Goal: Information Seeking & Learning: Find specific fact

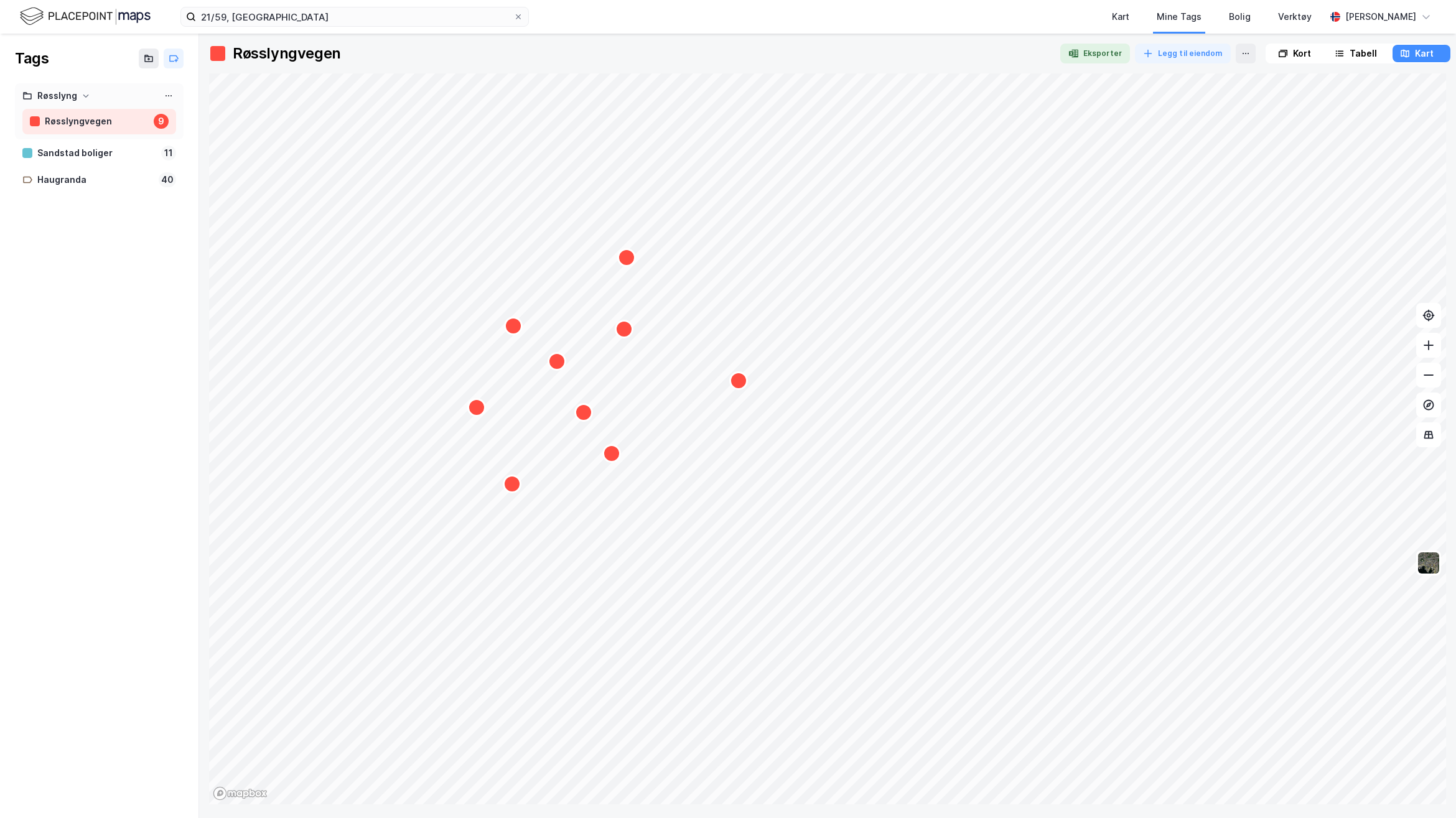
click at [188, 361] on div "Tags Røsslyng Røsslyngvegen 9 Sandstad boliger 11 Haugranda 40" at bounding box center [99, 426] width 199 height 785
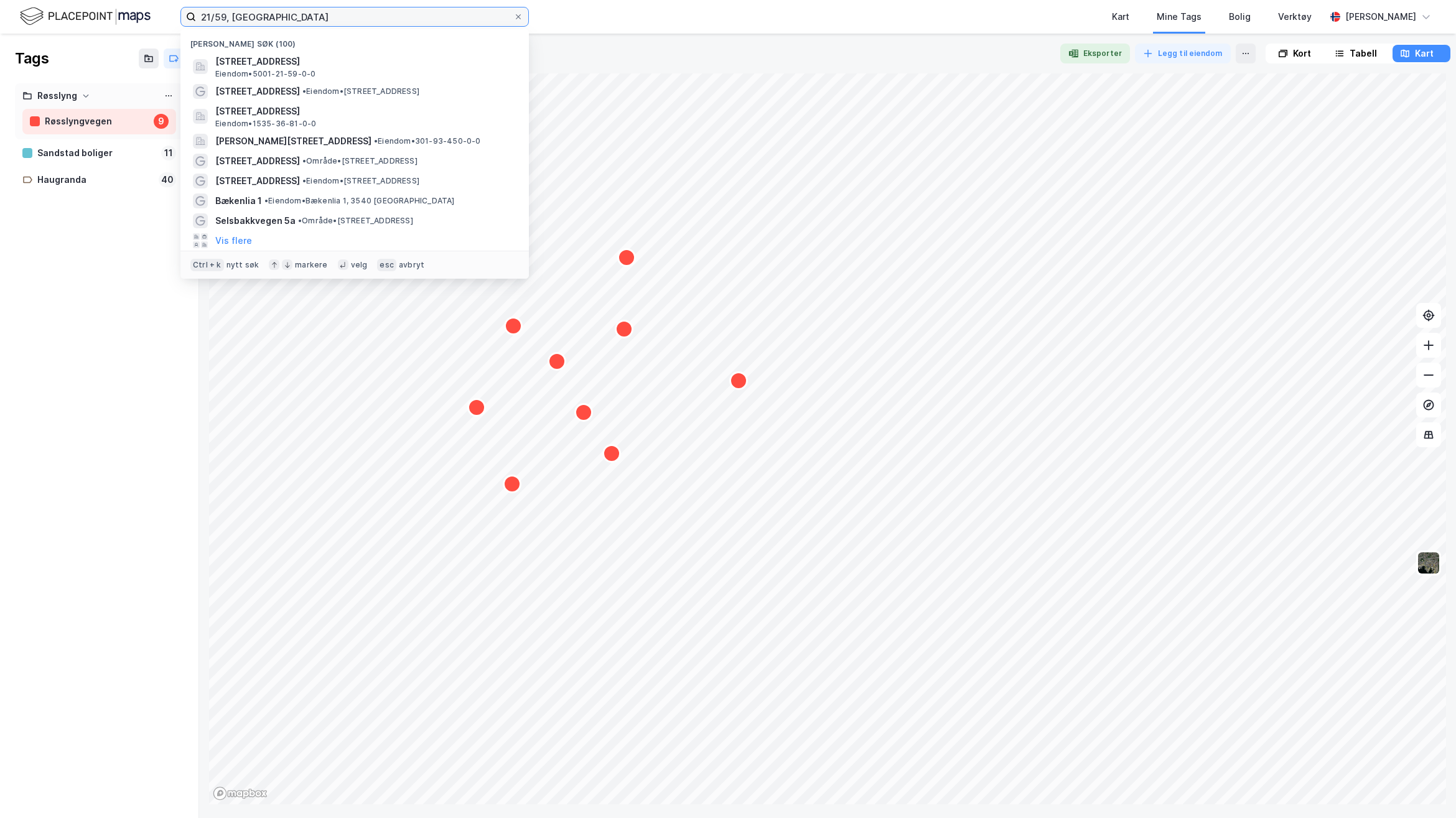
drag, startPoint x: 244, startPoint y: 21, endPoint x: 78, endPoint y: 24, distance: 166.0
click at [81, 23] on div "21/59, Trondheim Nylige søk (100) [STREET_ADDRESS], [GEOGRAPHIC_DATA] • 5001-21…" at bounding box center [728, 17] width 1456 height 33
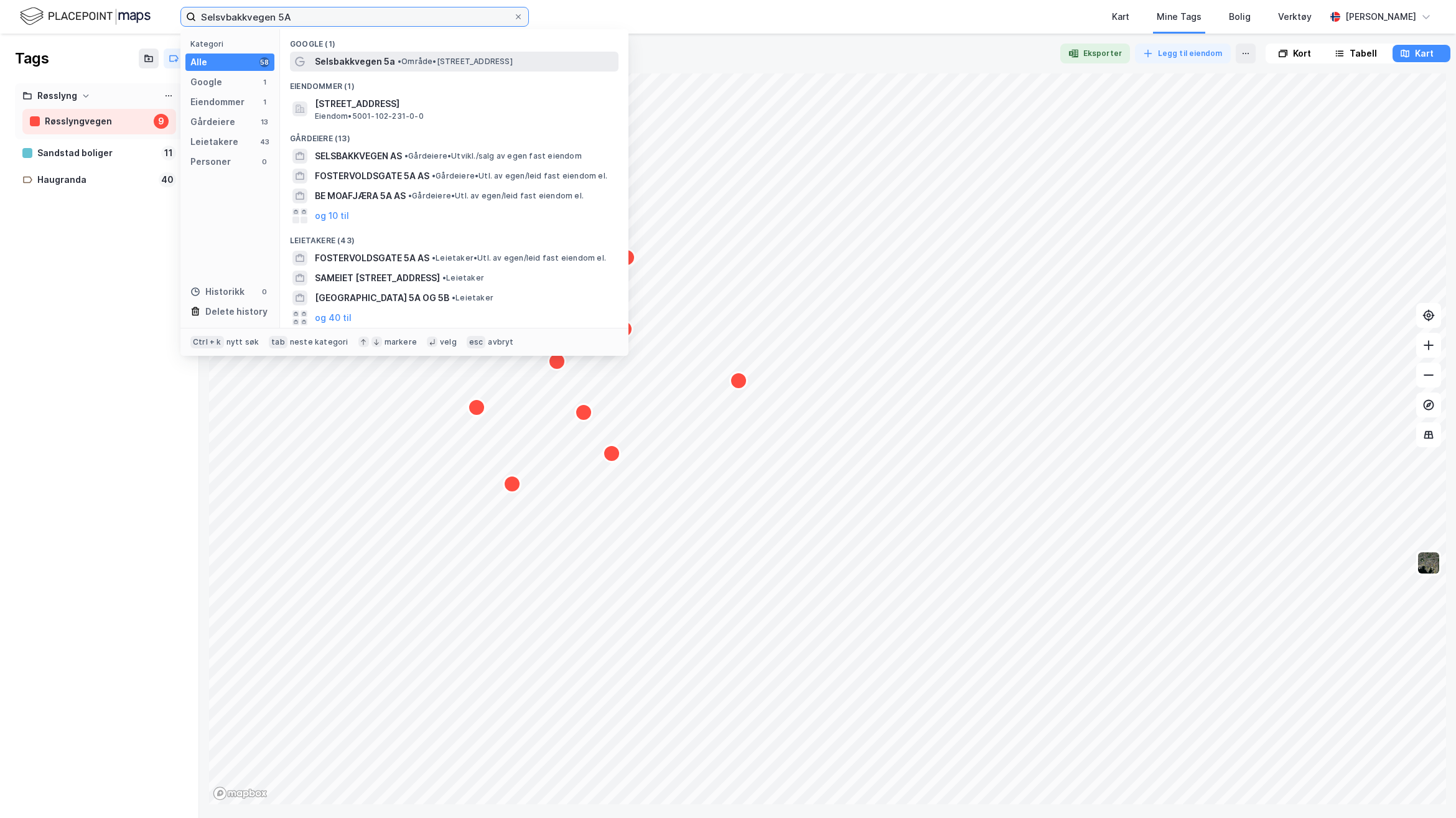
type input "Selsvbakkvegen 5A"
click at [341, 60] on span "Selsbakkvegen 5a" at bounding box center [355, 61] width 80 height 15
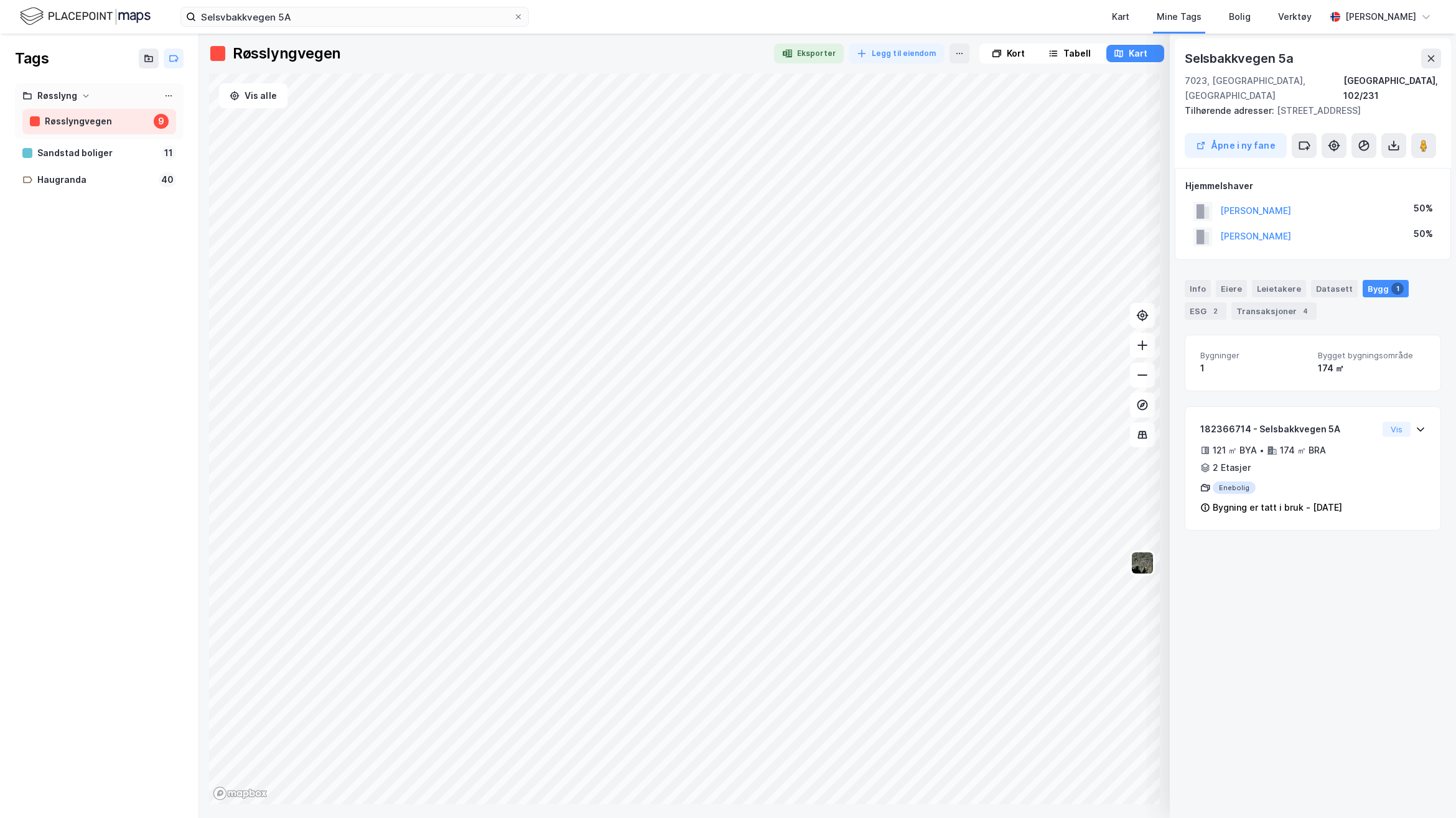
click at [1120, 11] on div "Kart Mine Tags Bolig Verktøy" at bounding box center [957, 17] width 737 height 33
click at [1143, 13] on div "Kart" at bounding box center [1121, 17] width 45 height 33
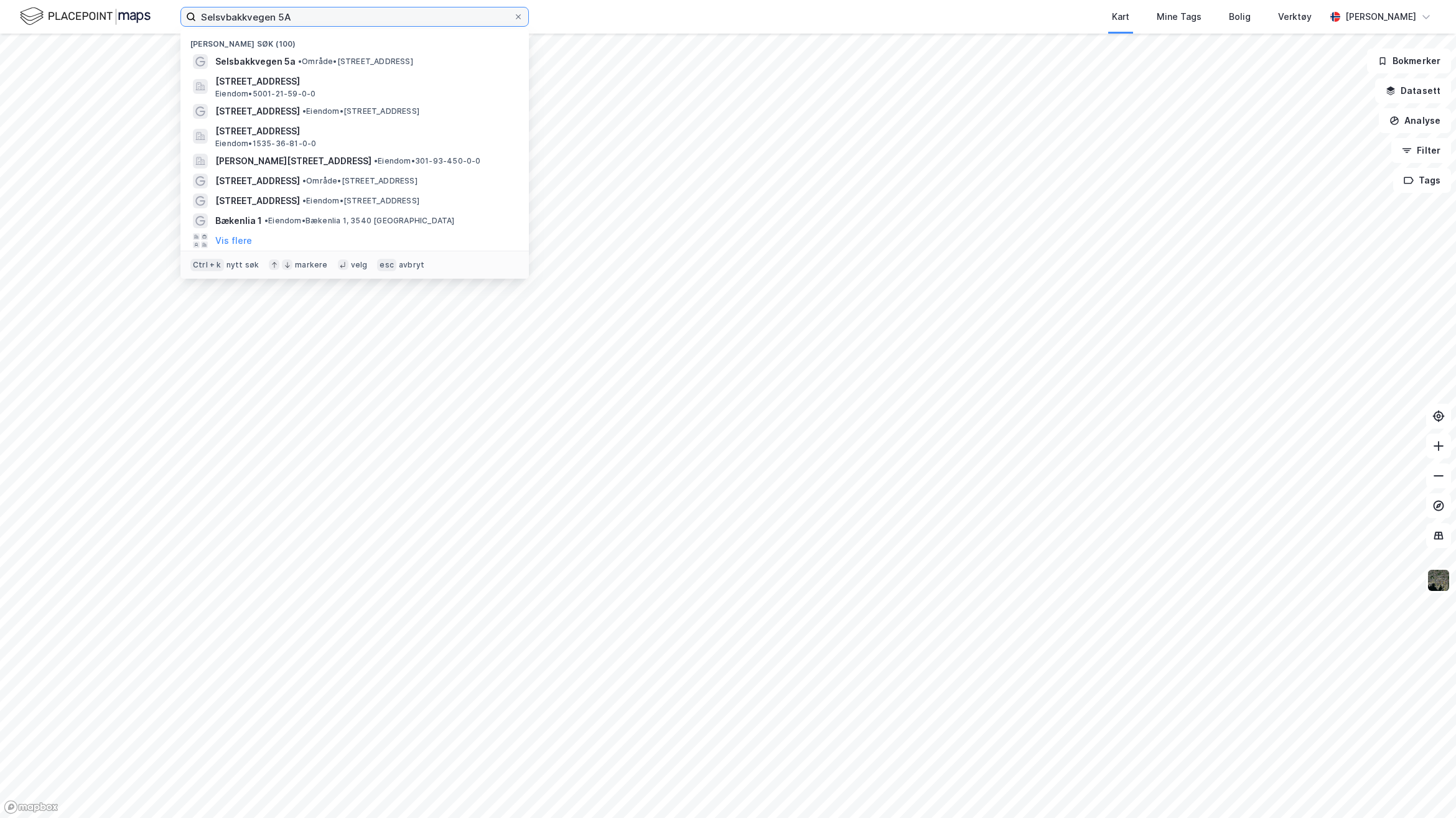
click at [375, 26] on input "Selsvbakkvegen 5A" at bounding box center [355, 17] width 317 height 19
click at [341, 63] on span "• Område • [STREET_ADDRESS]" at bounding box center [356, 62] width 115 height 10
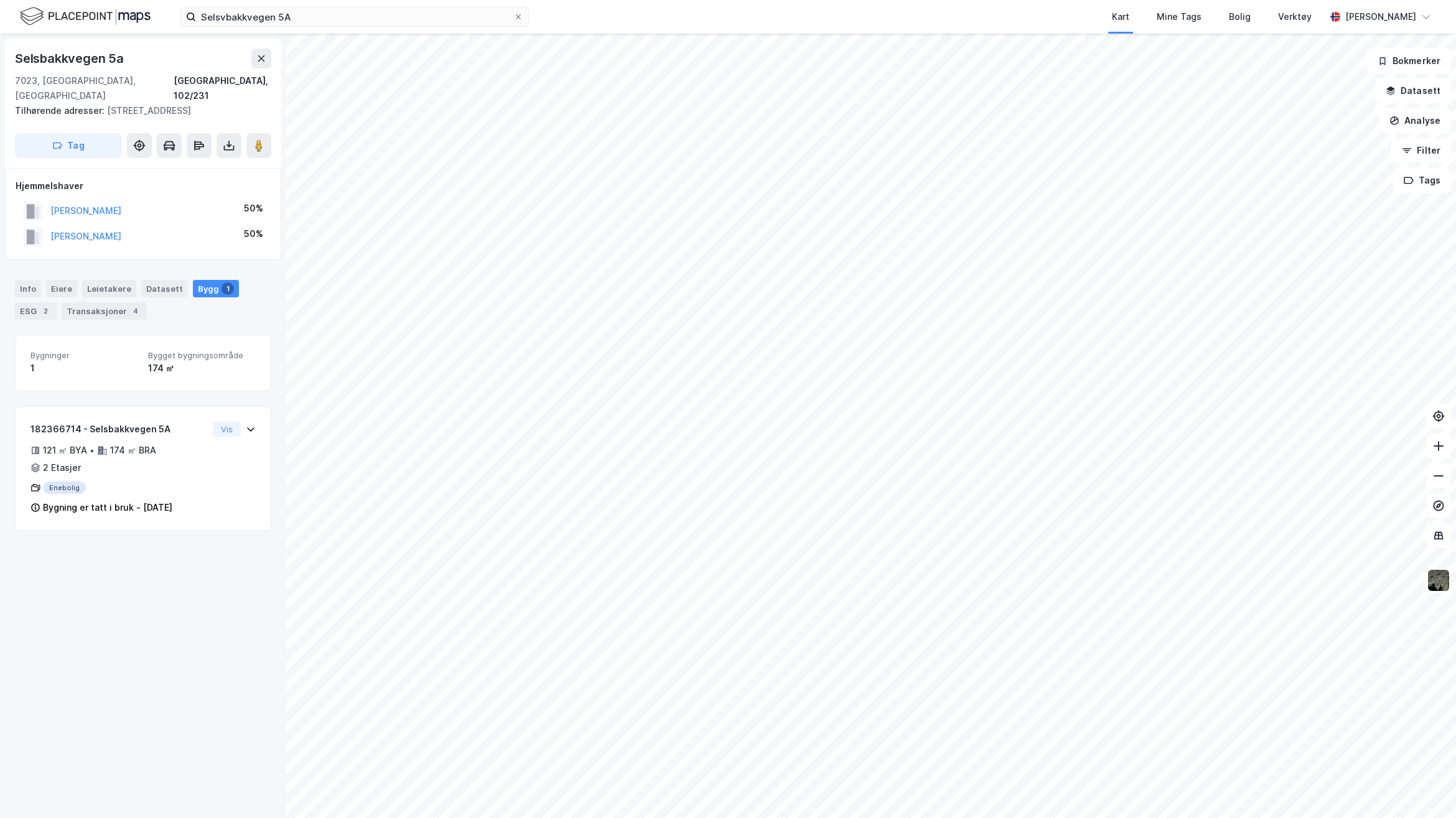
drag, startPoint x: 169, startPoint y: 694, endPoint x: 172, endPoint y: 669, distance: 25.2
click at [172, 689] on div "[STREET_ADDRESS], 102/231 Tilhørende adresser: [STREET_ADDRESS] Tag Hjemmelshav…" at bounding box center [143, 426] width 286 height 785
click at [31, 280] on div "Info" at bounding box center [28, 288] width 26 height 17
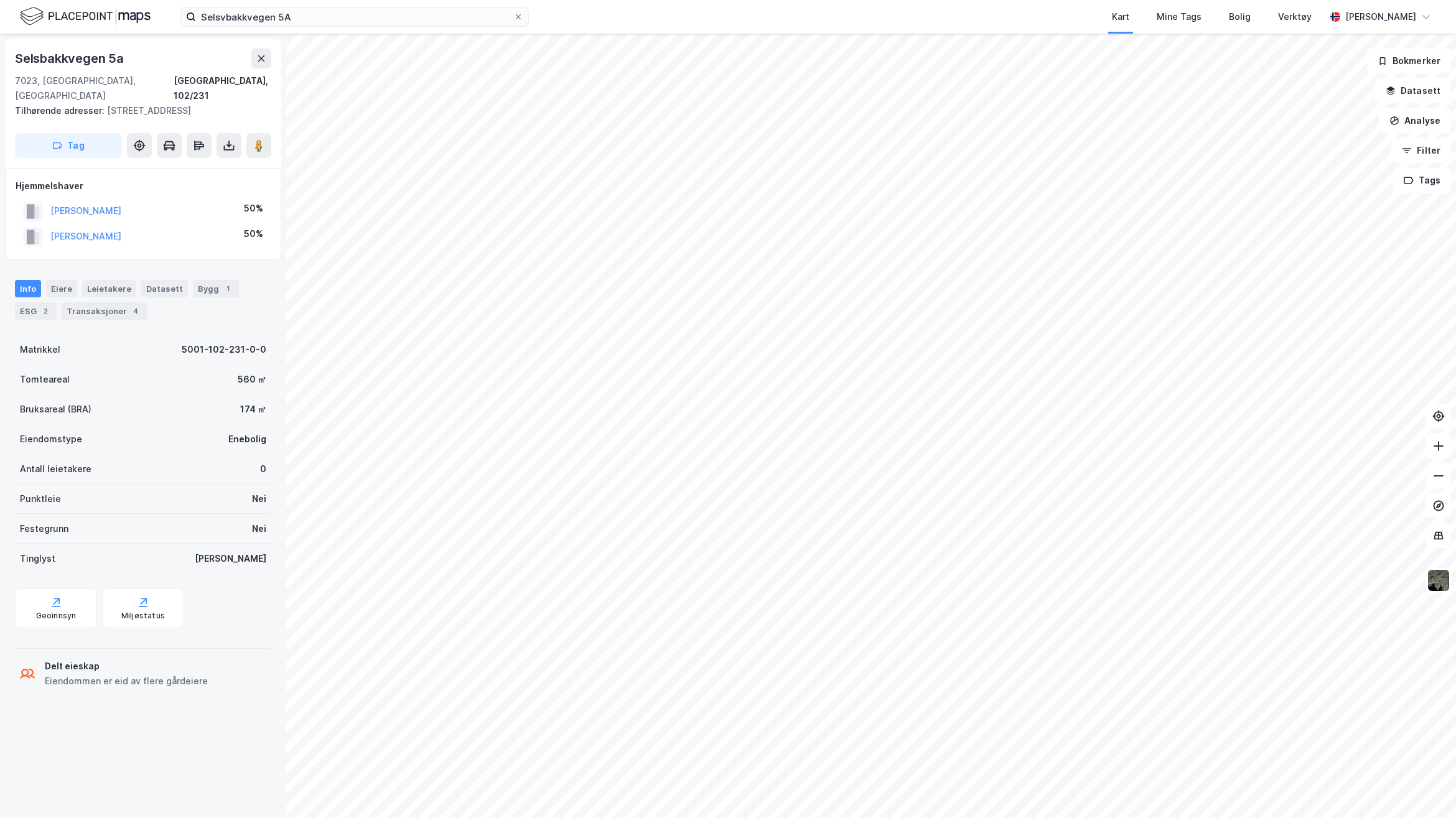
click at [244, 133] on div "Tag" at bounding box center [143, 146] width 256 height 25
click at [253, 139] on icon at bounding box center [258, 145] width 12 height 12
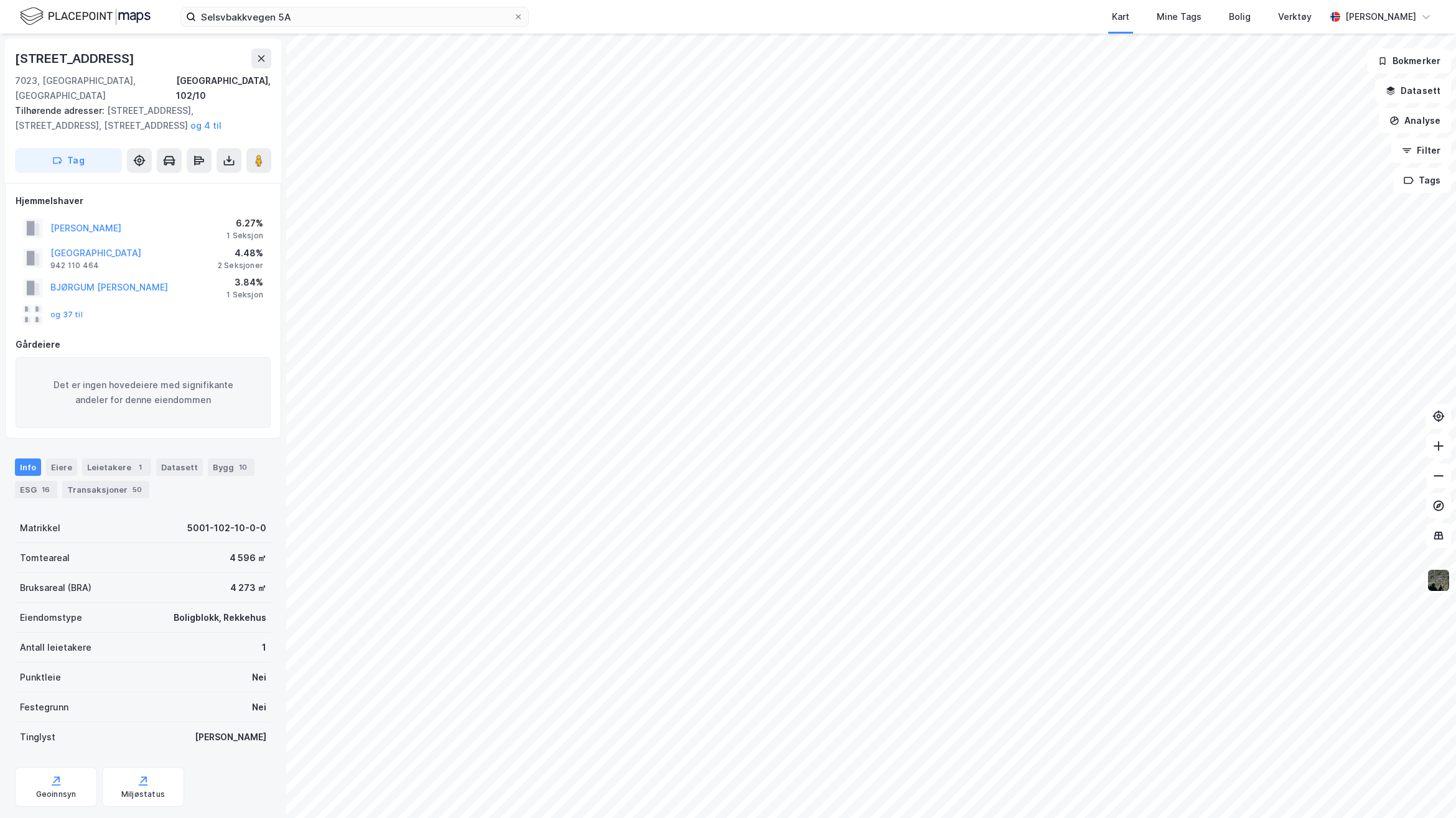
click at [69, 305] on div "og 37 til" at bounding box center [53, 314] width 60 height 20
click at [0, 0] on button "og 37 til" at bounding box center [0, 0] width 0 height 0
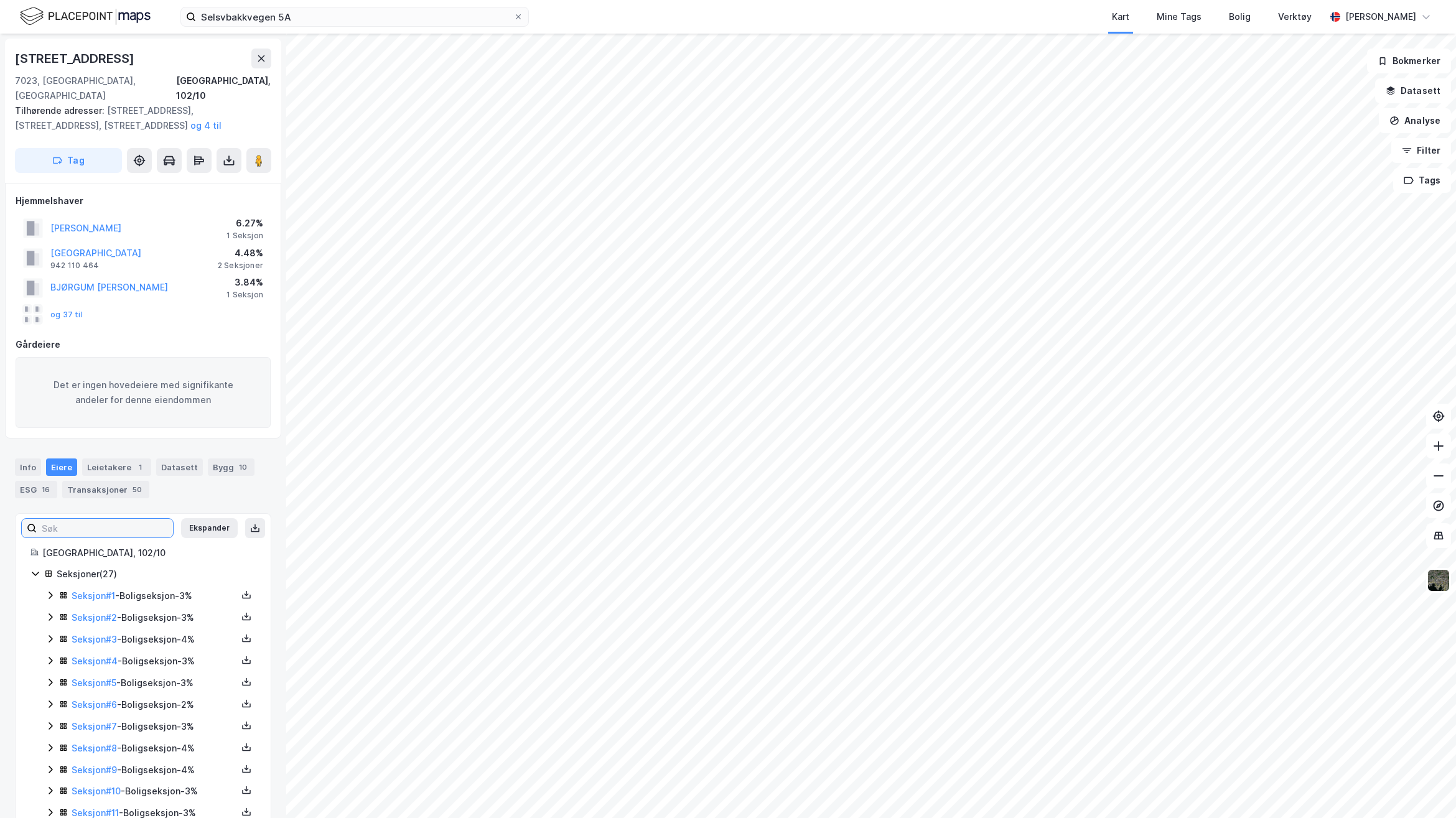
click at [101, 519] on input at bounding box center [105, 528] width 137 height 19
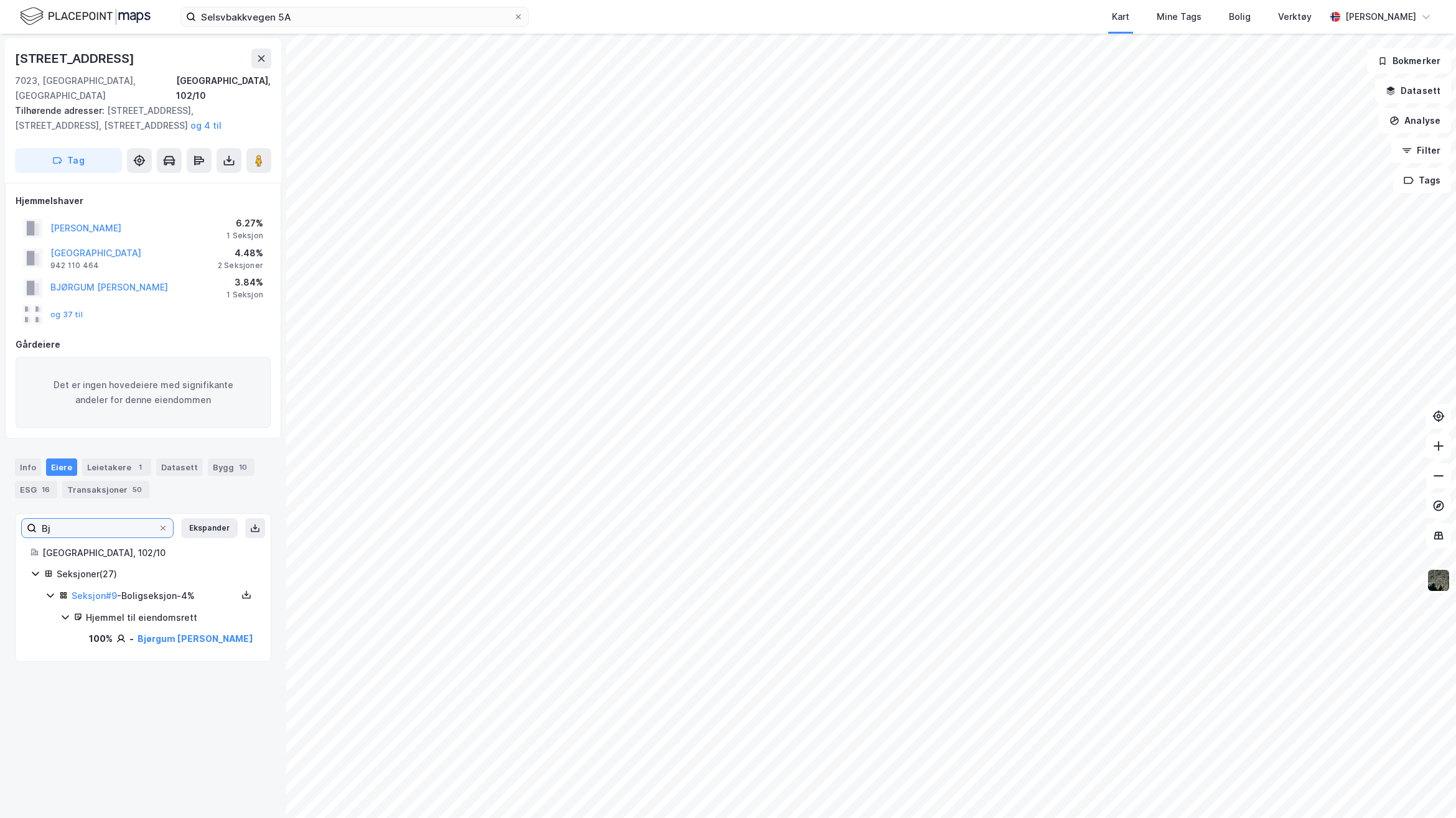
type input "B"
type input "M"
